Goal: Contribute content: Contribute content

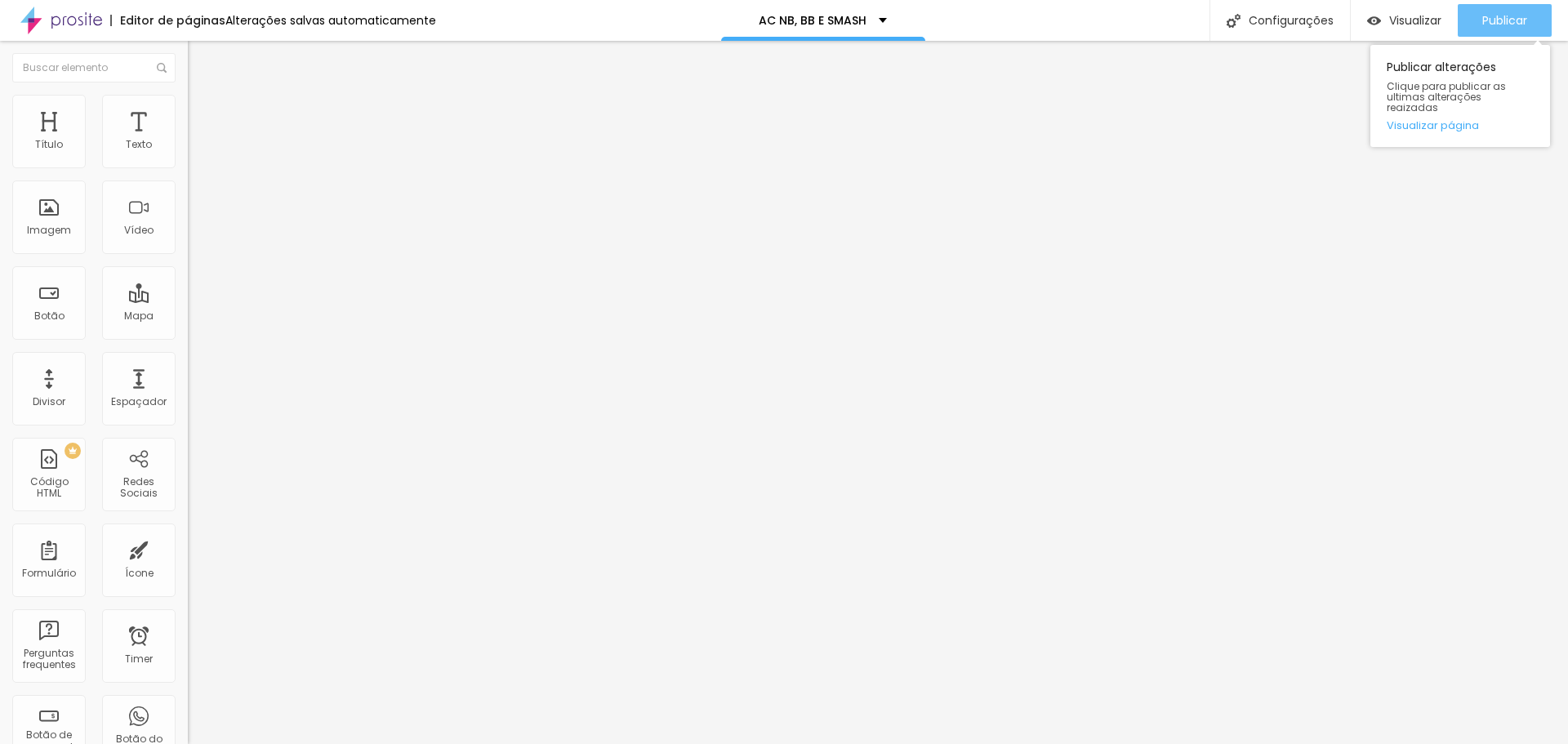
click at [1485, 18] on span "Publicar" at bounding box center [1504, 21] width 45 height 13
click at [188, 104] on li "Estilo" at bounding box center [281, 103] width 188 height 16
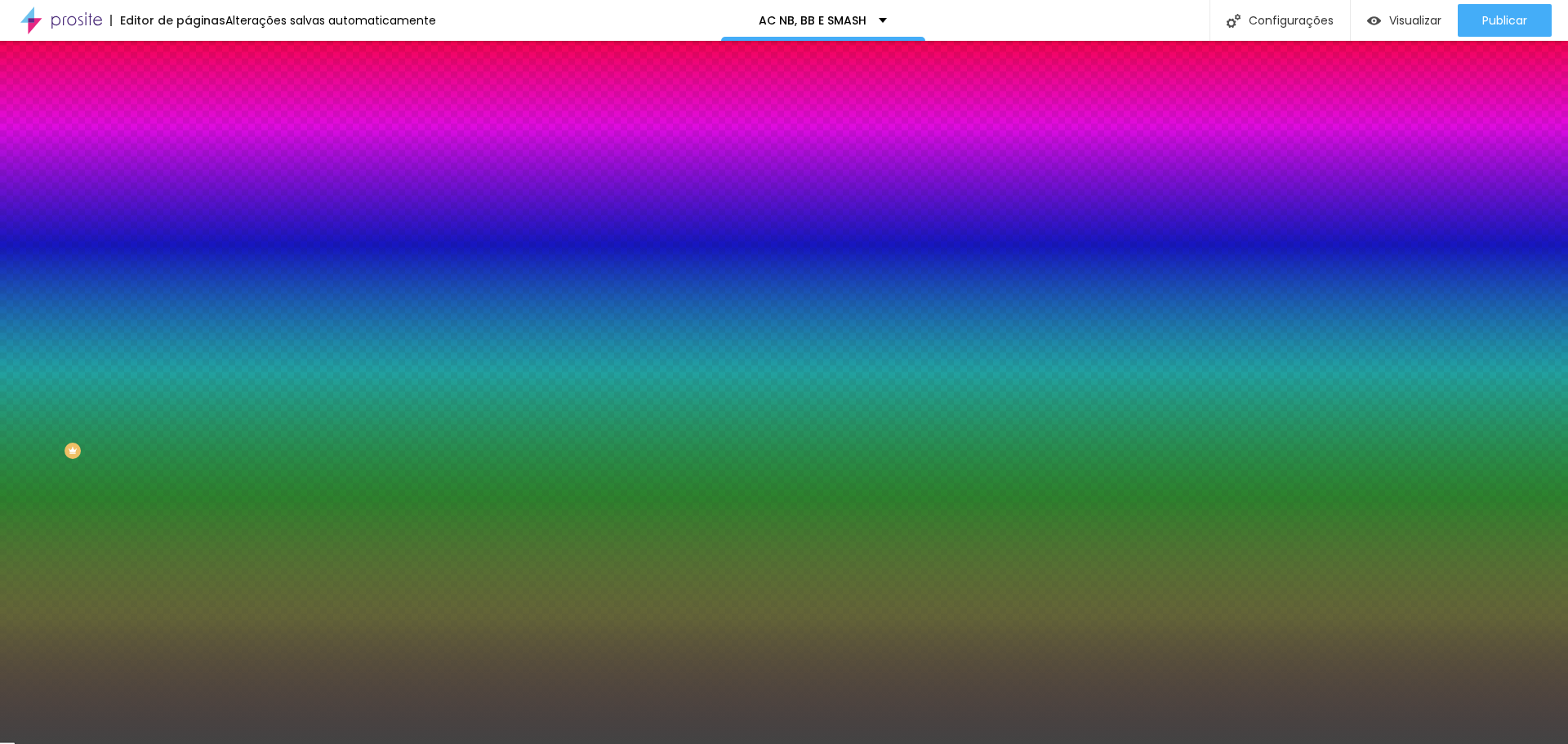
click at [188, 111] on li "Avançado" at bounding box center [281, 119] width 188 height 16
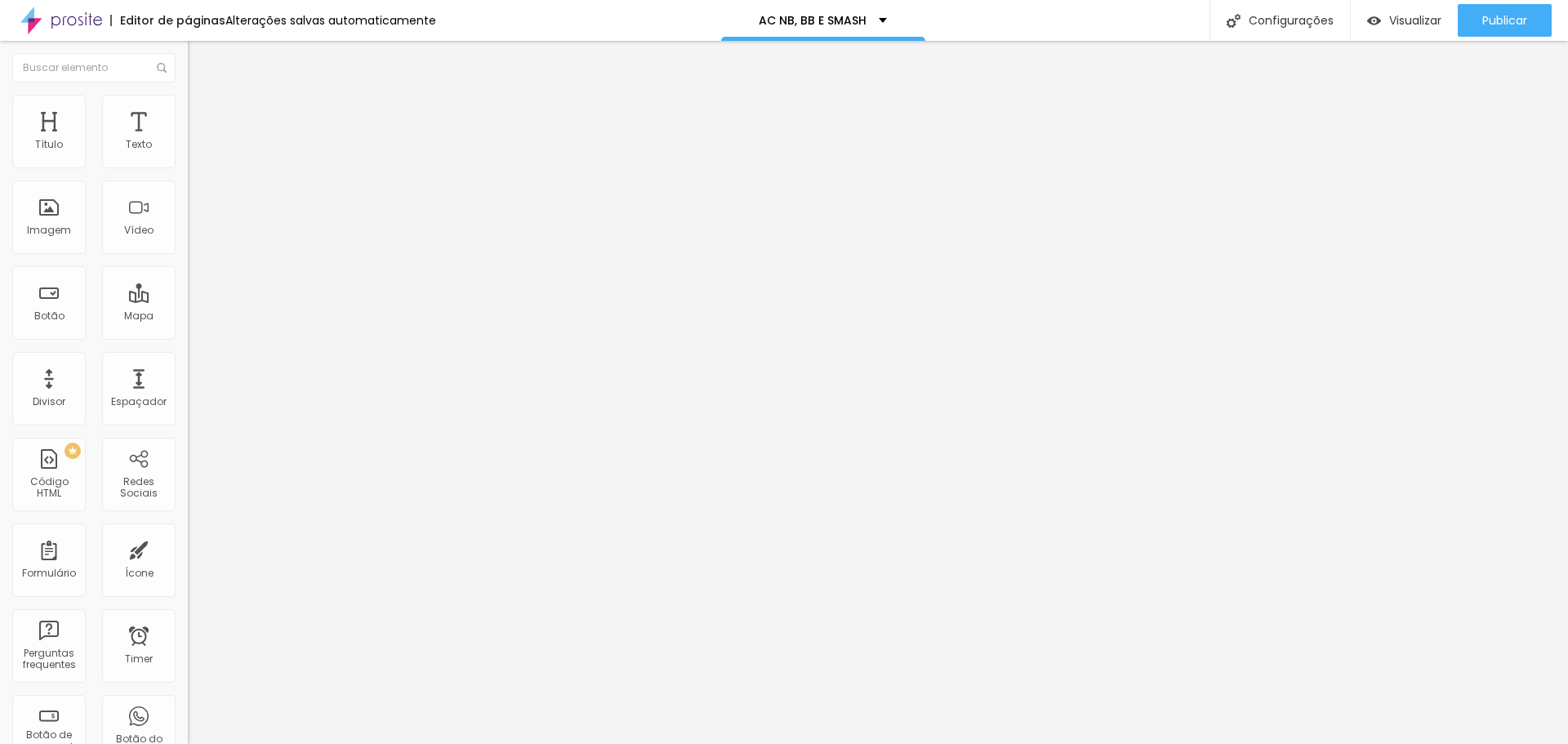
click at [188, 703] on div at bounding box center [281, 703] width 188 height 0
click at [188, 712] on div at bounding box center [281, 712] width 188 height 0
click at [188, 722] on div at bounding box center [281, 722] width 188 height 0
click at [1496, 14] on span "Publicar" at bounding box center [1504, 21] width 45 height 13
paste input "newborn,%203,%206,%209%20meses%20e%20smash"
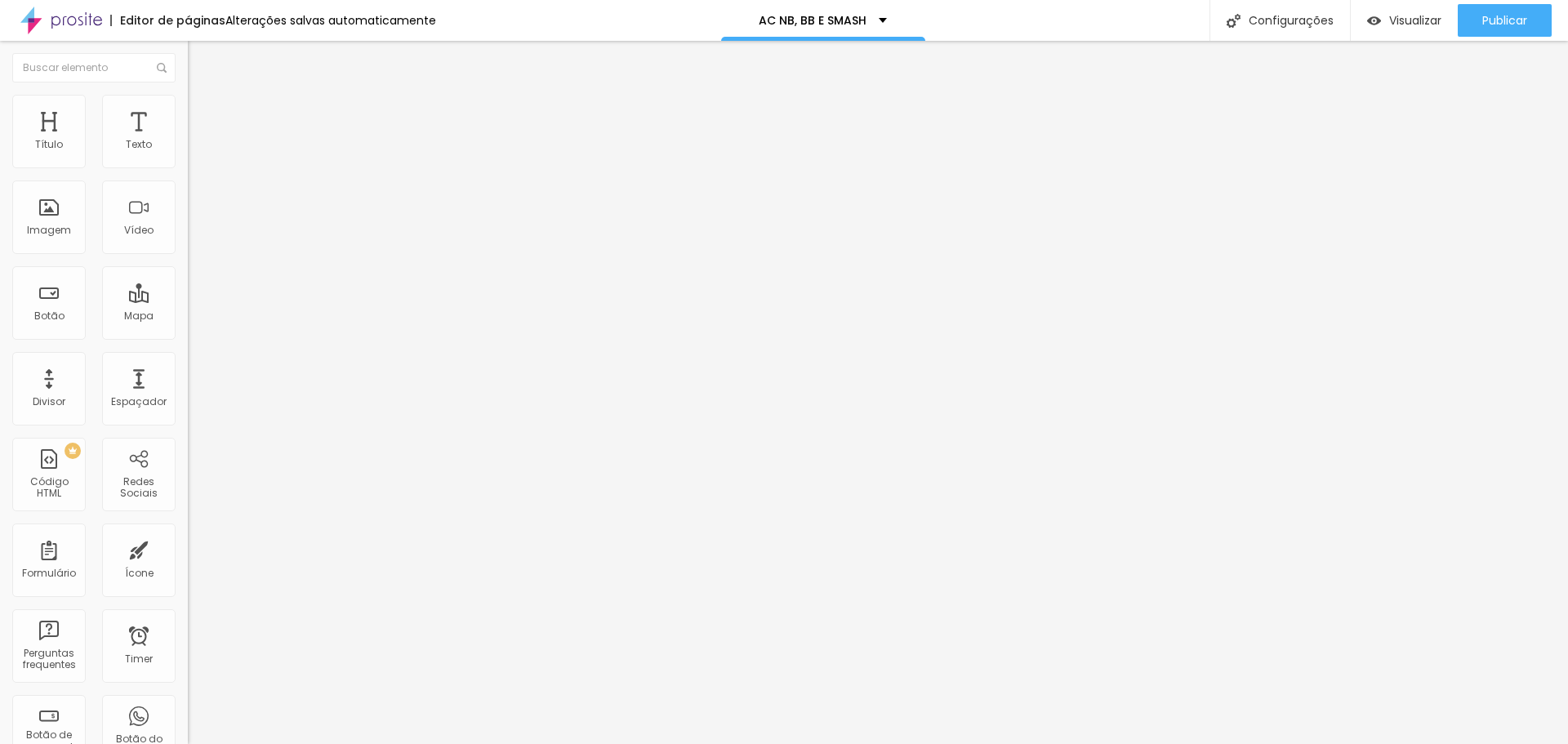
scroll to position [0, 901]
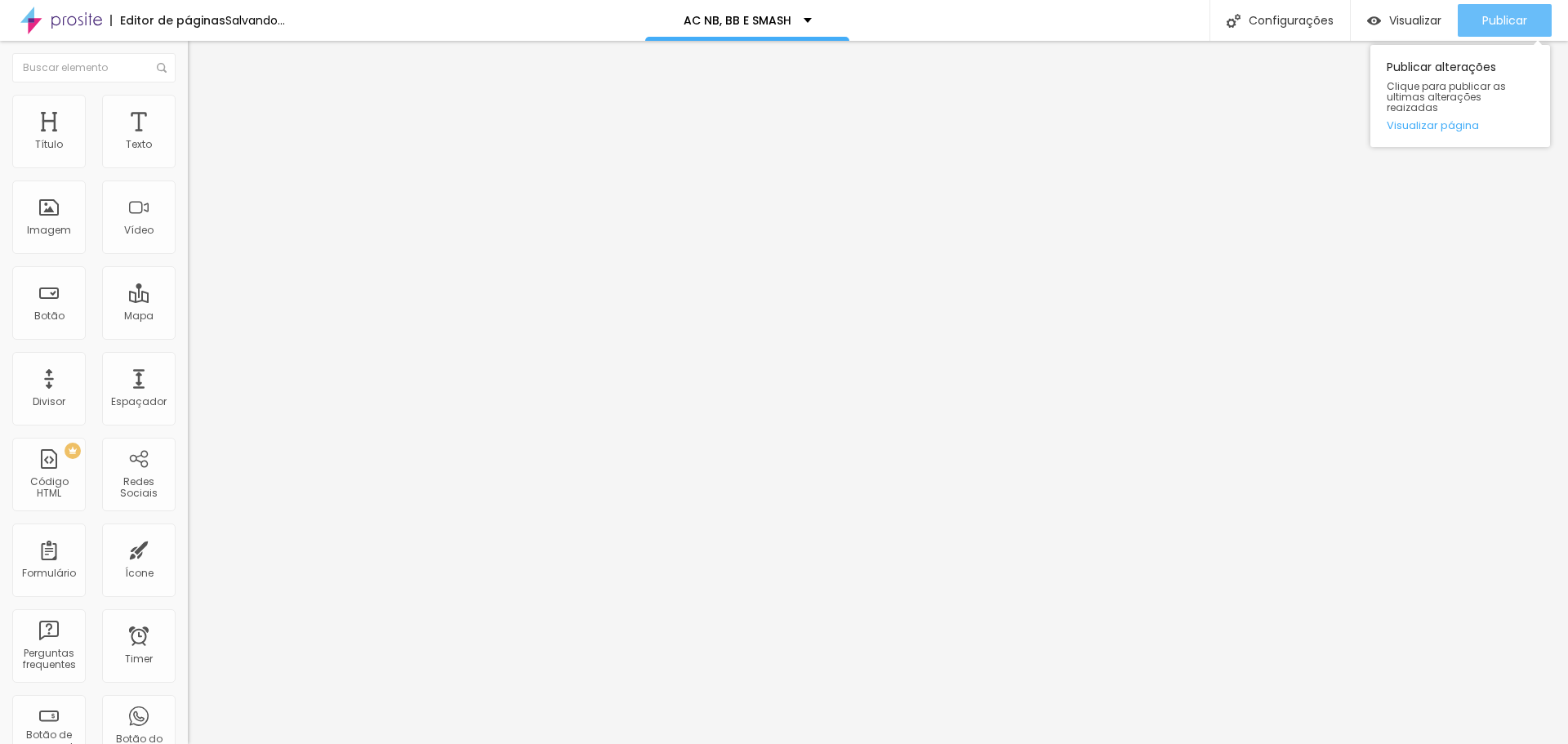
type input "[URL][DOMAIN_NAME][PHONE_NUMBER]."
click at [1507, 23] on span "Publicar" at bounding box center [1504, 21] width 45 height 13
